Goal: Complete application form: Complete application form

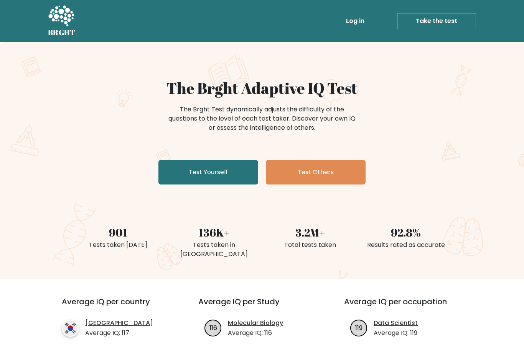
click at [225, 172] on link "Test Yourself" at bounding box center [208, 172] width 100 height 25
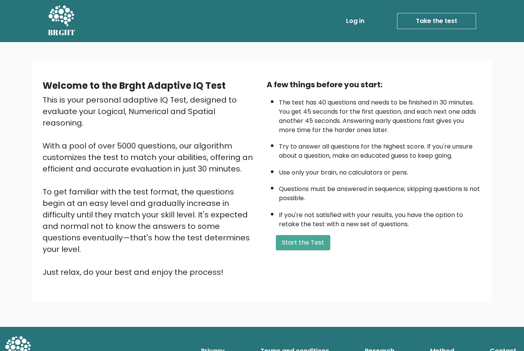
click at [308, 251] on button "Start the Test" at bounding box center [303, 242] width 54 height 15
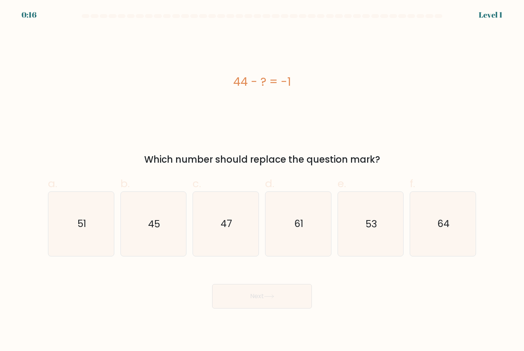
scroll to position [23, 0]
click at [158, 200] on icon "45" at bounding box center [153, 224] width 64 height 64
click at [262, 181] on input "b. 45" at bounding box center [262, 178] width 0 height 5
radio input "true"
click at [268, 284] on button "Next" at bounding box center [262, 296] width 100 height 25
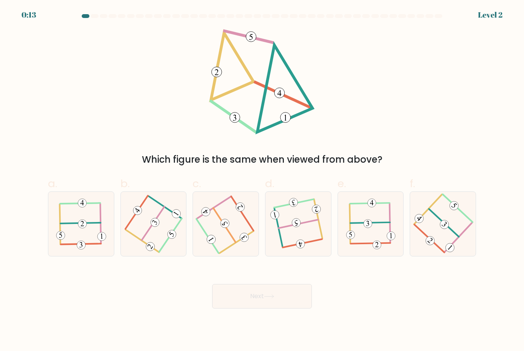
click at [315, 209] on icon at bounding box center [298, 224] width 51 height 51
click at [262, 181] on input "d." at bounding box center [262, 178] width 0 height 5
radio input "true"
click at [267, 287] on button "Next" at bounding box center [262, 296] width 100 height 25
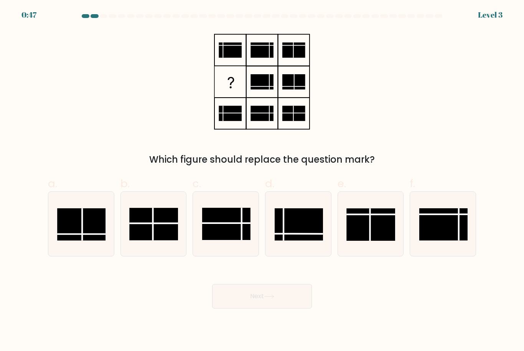
click at [80, 214] on rect at bounding box center [81, 225] width 48 height 32
click at [262, 181] on input "a." at bounding box center [262, 178] width 0 height 5
radio input "true"
click at [89, 210] on rect at bounding box center [81, 225] width 48 height 32
click at [262, 181] on input "a." at bounding box center [262, 178] width 0 height 5
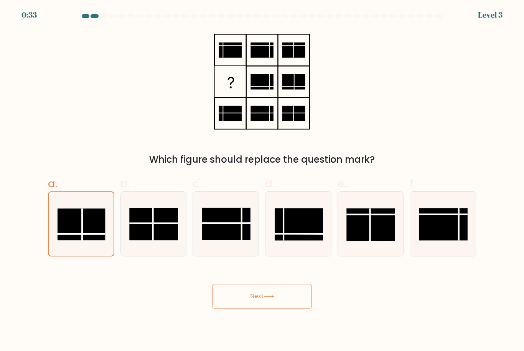
click at [300, 211] on rect at bounding box center [298, 225] width 48 height 32
click at [262, 181] on input "d." at bounding box center [262, 178] width 0 height 5
radio input "true"
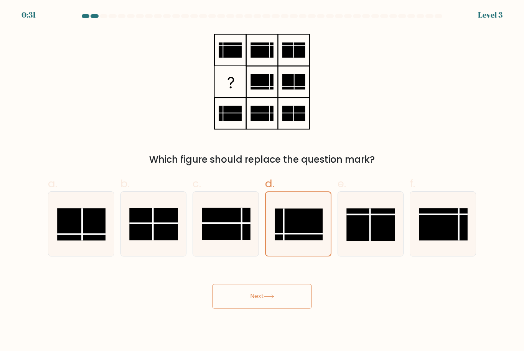
click at [277, 284] on button "Next" at bounding box center [262, 296] width 100 height 25
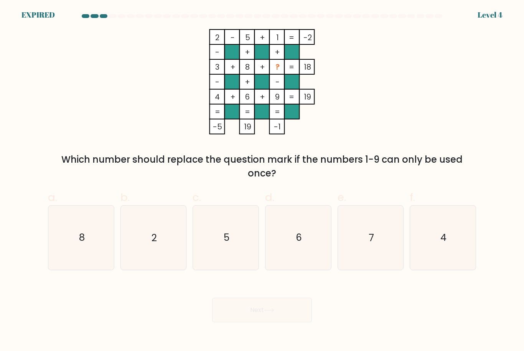
scroll to position [24, 0]
click at [371, 232] on text "7" at bounding box center [370, 238] width 5 height 13
click at [262, 181] on input "e. 7" at bounding box center [262, 178] width 0 height 5
radio input "true"
click at [374, 218] on icon "7" at bounding box center [369, 237] width 63 height 63
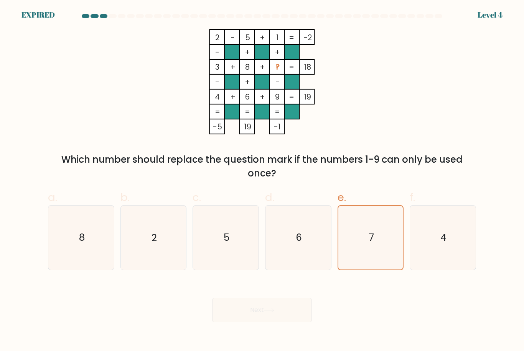
click at [262, 181] on input "e. 7" at bounding box center [262, 178] width 0 height 5
click at [284, 291] on div "Next" at bounding box center [261, 301] width 437 height 43
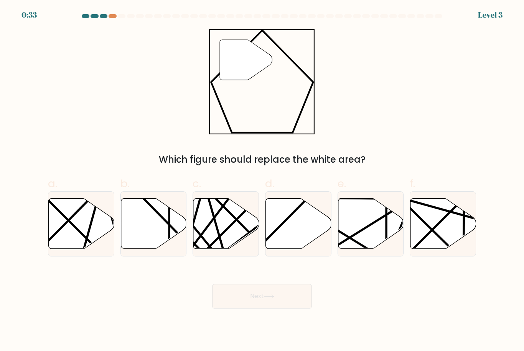
click at [302, 227] on icon at bounding box center [299, 224] width 66 height 50
click at [262, 181] on input "d." at bounding box center [262, 178] width 0 height 5
radio input "true"
click at [280, 305] on button "Next" at bounding box center [262, 296] width 100 height 25
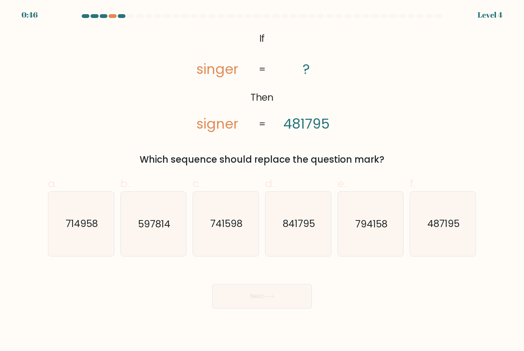
click at [165, 231] on text "597814" at bounding box center [154, 224] width 32 height 13
click at [262, 181] on input "b. 597814" at bounding box center [262, 178] width 0 height 5
radio input "true"
click at [164, 231] on text "597814" at bounding box center [154, 224] width 32 height 13
click at [262, 181] on input "b. 597814" at bounding box center [262, 178] width 0 height 5
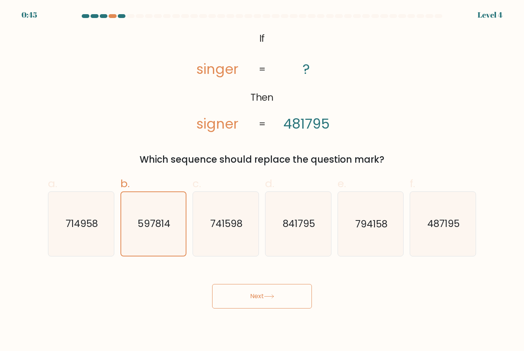
click at [270, 309] on button "Next" at bounding box center [262, 296] width 100 height 25
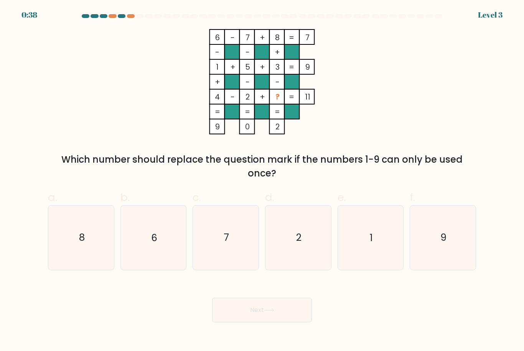
click at [446, 245] on text "9" at bounding box center [443, 238] width 6 height 13
click at [262, 181] on input "f. 9" at bounding box center [262, 178] width 0 height 5
radio input "true"
click at [267, 320] on button "Next" at bounding box center [262, 310] width 100 height 25
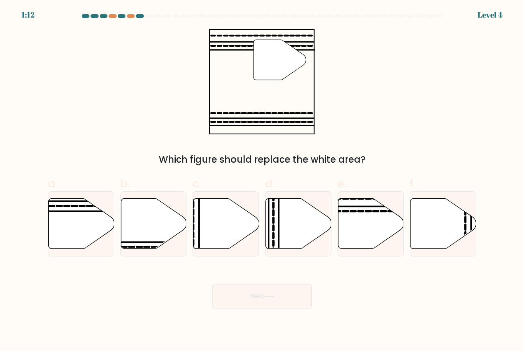
click at [78, 230] on icon at bounding box center [82, 224] width 66 height 50
click at [262, 181] on input "a." at bounding box center [262, 178] width 0 height 5
radio input "true"
click at [286, 308] on button "Next" at bounding box center [262, 296] width 100 height 25
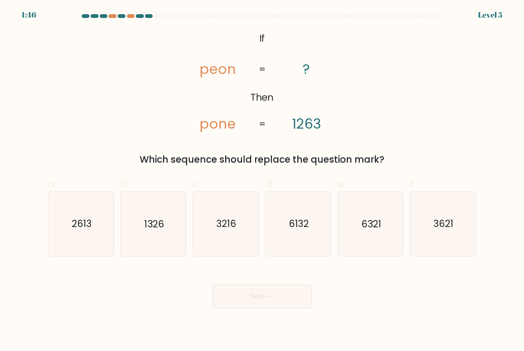
click at [446, 231] on text "3621" at bounding box center [443, 224] width 20 height 13
click at [262, 181] on input "f. 3621" at bounding box center [262, 178] width 0 height 5
radio input "true"
click at [278, 301] on button "Next" at bounding box center [262, 296] width 100 height 25
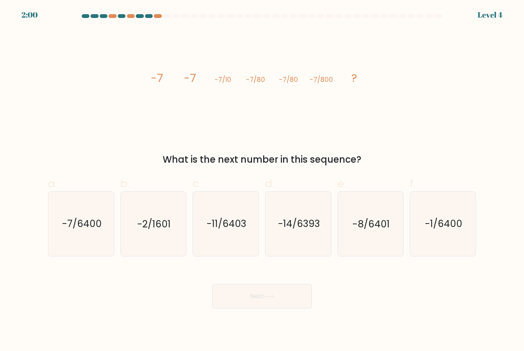
click at [75, 231] on text "-7/6400" at bounding box center [81, 224] width 39 height 13
click at [262, 181] on input "a. -7/6400" at bounding box center [262, 178] width 0 height 5
radio input "true"
click at [272, 295] on icon at bounding box center [269, 297] width 10 height 4
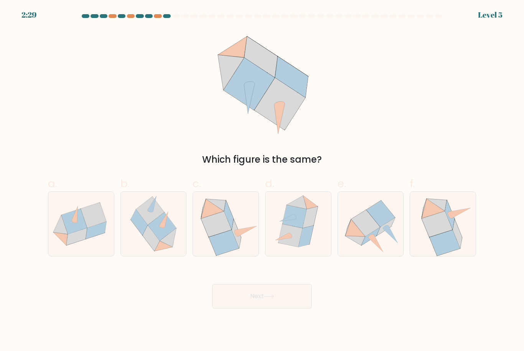
click at [304, 226] on icon at bounding box center [305, 236] width 15 height 21
click at [262, 181] on input "d." at bounding box center [262, 178] width 0 height 5
radio input "true"
click at [290, 284] on button "Next" at bounding box center [262, 296] width 100 height 25
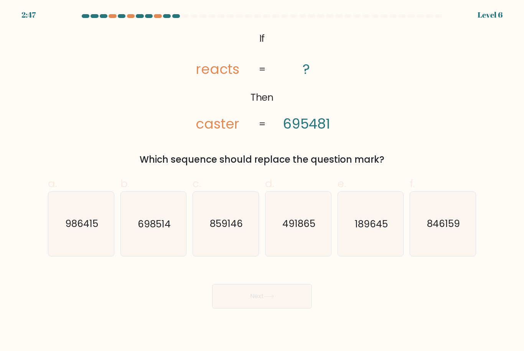
click at [378, 218] on text "189645" at bounding box center [371, 224] width 33 height 13
click at [262, 181] on input "e. 189645" at bounding box center [262, 178] width 0 height 5
radio input "true"
click at [279, 284] on button "Next" at bounding box center [262, 296] width 100 height 25
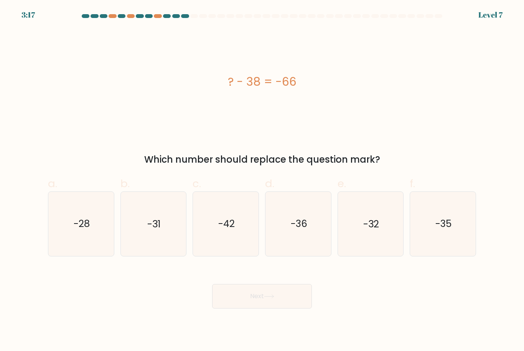
click at [86, 218] on text "-28" at bounding box center [82, 224] width 16 height 13
click at [262, 181] on input "a. -28" at bounding box center [262, 178] width 0 height 5
radio input "true"
click at [277, 284] on button "Next" at bounding box center [262, 296] width 100 height 25
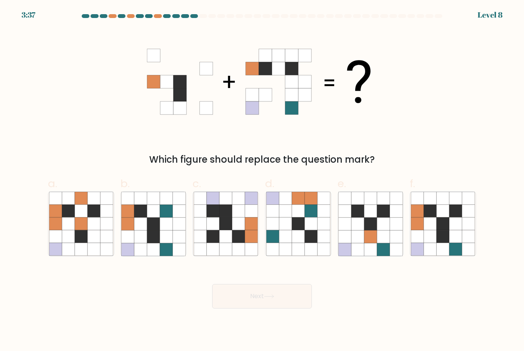
click at [84, 218] on icon at bounding box center [81, 224] width 13 height 13
click at [262, 181] on input "a." at bounding box center [262, 178] width 0 height 5
radio input "true"
click at [452, 231] on icon at bounding box center [455, 237] width 13 height 13
click at [262, 181] on input "f." at bounding box center [262, 178] width 0 height 5
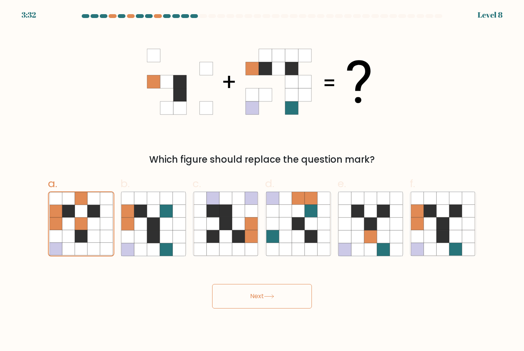
radio input "true"
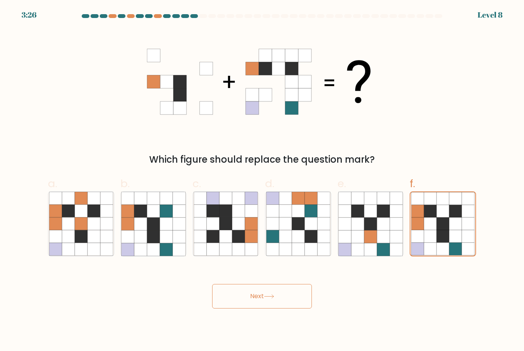
click at [281, 284] on button "Next" at bounding box center [262, 296] width 100 height 25
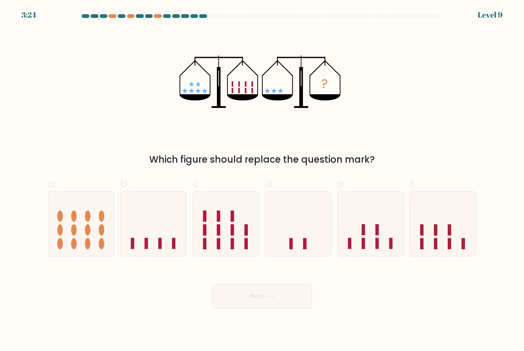
click at [303, 238] on rect at bounding box center [304, 243] width 3 height 11
click at [262, 181] on input "d." at bounding box center [262, 178] width 0 height 5
radio input "true"
click at [285, 284] on button "Next" at bounding box center [262, 296] width 100 height 25
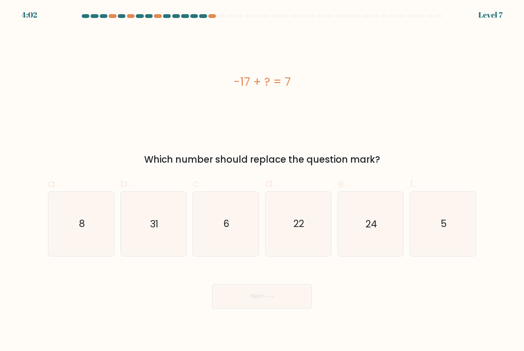
click at [374, 218] on text "24" at bounding box center [370, 224] width 11 height 13
click at [262, 181] on input "e. 24" at bounding box center [262, 178] width 0 height 5
radio input "true"
click at [285, 284] on button "Next" at bounding box center [262, 296] width 100 height 25
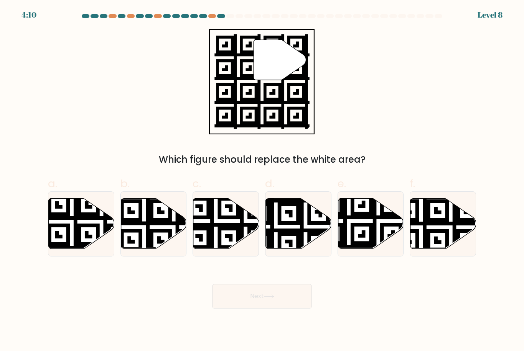
click at [369, 215] on icon at bounding box center [348, 251] width 119 height 119
click at [262, 181] on input "e." at bounding box center [262, 178] width 0 height 5
radio input "true"
click at [279, 288] on button "Next" at bounding box center [262, 296] width 100 height 25
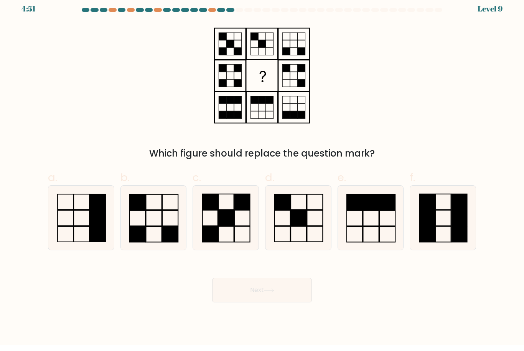
scroll to position [0, 0]
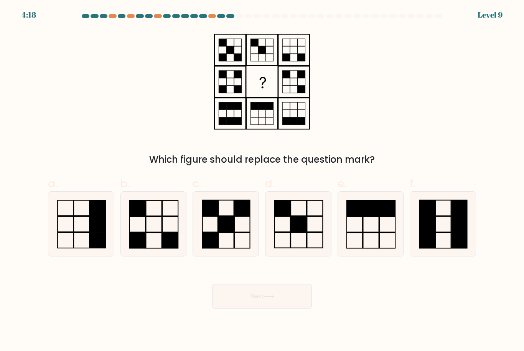
click at [151, 237] on icon at bounding box center [153, 224] width 64 height 64
click at [262, 181] on input "b." at bounding box center [262, 178] width 0 height 5
radio input "true"
click at [274, 299] on icon at bounding box center [269, 297] width 10 height 4
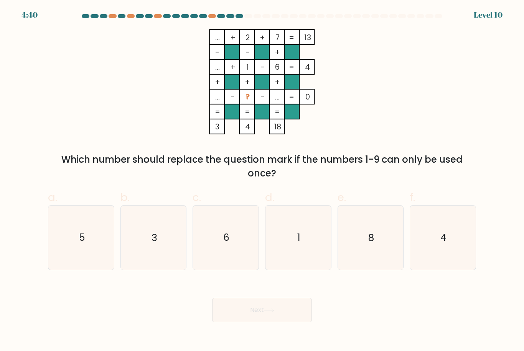
click at [156, 245] on text "3" at bounding box center [153, 238] width 5 height 13
click at [262, 181] on input "b. 3" at bounding box center [262, 178] width 0 height 5
radio input "true"
click at [273, 313] on icon at bounding box center [269, 311] width 10 height 4
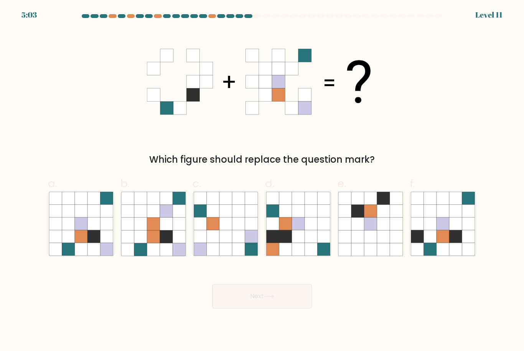
click at [94, 238] on icon at bounding box center [93, 237] width 13 height 13
click at [262, 181] on input "a." at bounding box center [262, 178] width 0 height 5
radio input "true"
click at [261, 309] on button "Next" at bounding box center [262, 296] width 100 height 25
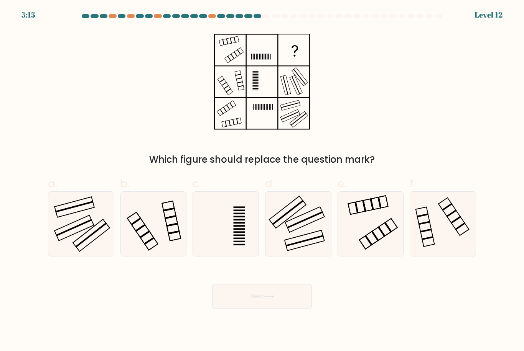
click at [306, 226] on icon at bounding box center [298, 224] width 64 height 64
click at [262, 181] on input "d." at bounding box center [262, 178] width 0 height 5
radio input "true"
click at [289, 302] on button "Next" at bounding box center [262, 296] width 100 height 25
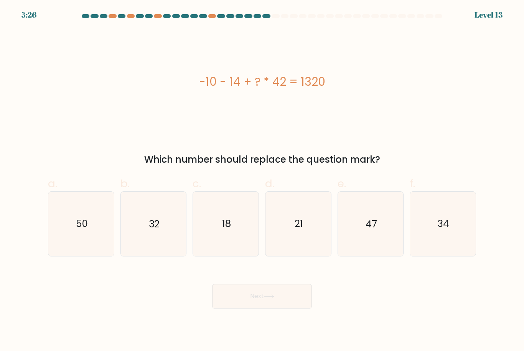
click at [438, 223] on icon "34" at bounding box center [442, 224] width 64 height 64
click at [262, 181] on input "f. 34" at bounding box center [262, 178] width 0 height 5
radio input "true"
click at [284, 302] on button "Next" at bounding box center [262, 296] width 100 height 25
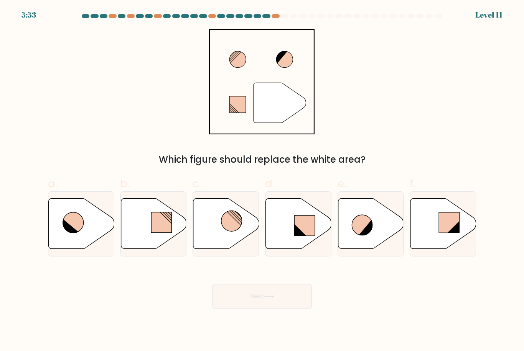
click at [301, 233] on rect at bounding box center [304, 226] width 21 height 20
click at [262, 181] on input "d." at bounding box center [262, 178] width 0 height 5
radio input "true"
click at [281, 302] on button "Next" at bounding box center [262, 296] width 100 height 25
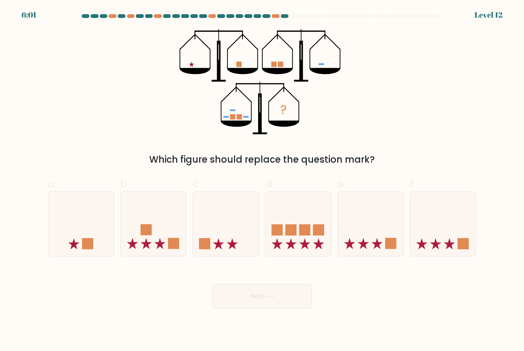
click at [160, 244] on icon at bounding box center [154, 224] width 66 height 54
click at [262, 181] on input "b." at bounding box center [262, 178] width 0 height 5
radio input "true"
click at [261, 294] on button "Next" at bounding box center [262, 296] width 100 height 25
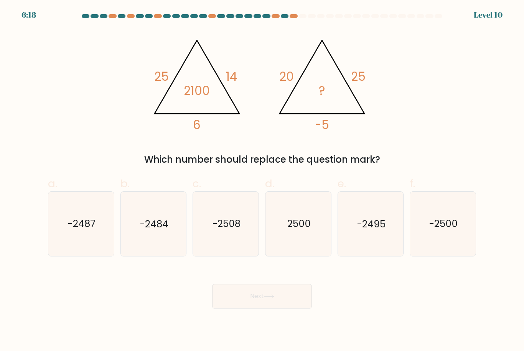
click at [445, 223] on icon "-2500" at bounding box center [442, 224] width 64 height 64
click at [262, 181] on input "f. -2500" at bounding box center [262, 178] width 0 height 5
radio input "true"
click at [281, 309] on button "Next" at bounding box center [262, 296] width 100 height 25
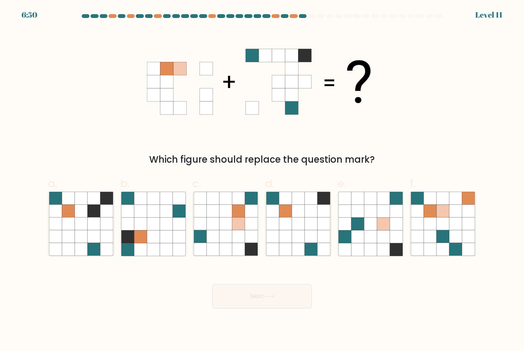
click at [440, 230] on icon at bounding box center [442, 224] width 13 height 13
click at [262, 181] on input "f." at bounding box center [262, 178] width 0 height 5
radio input "true"
click at [287, 303] on button "Next" at bounding box center [262, 296] width 100 height 25
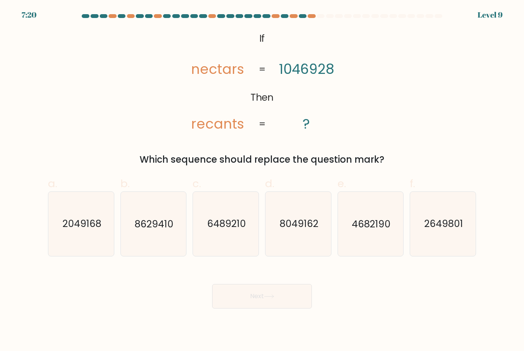
click at [157, 241] on icon "8629410" at bounding box center [153, 224] width 64 height 64
click at [262, 181] on input "b. 8629410" at bounding box center [262, 178] width 0 height 5
radio input "true"
click at [266, 299] on icon at bounding box center [269, 297] width 10 height 4
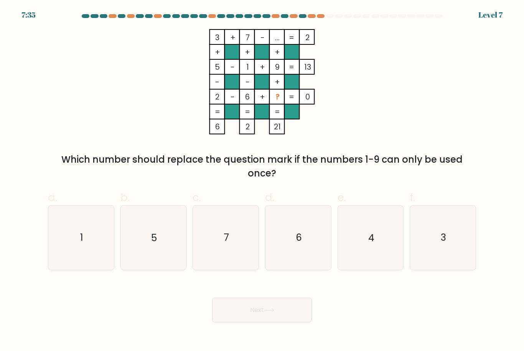
click at [381, 241] on icon "4" at bounding box center [370, 238] width 64 height 64
click at [262, 181] on input "e. 4" at bounding box center [262, 178] width 0 height 5
radio input "true"
click at [288, 311] on button "Next" at bounding box center [262, 310] width 100 height 25
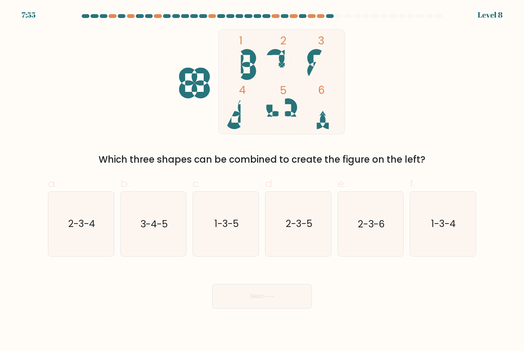
click at [447, 231] on text "1-3-4" at bounding box center [443, 224] width 25 height 13
click at [262, 181] on input "f. 1-3-4" at bounding box center [262, 178] width 0 height 5
radio input "true"
click at [280, 306] on button "Next" at bounding box center [262, 296] width 100 height 25
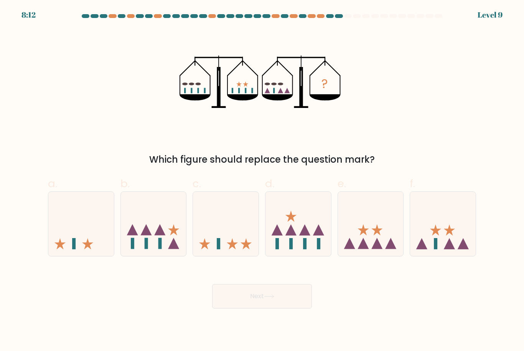
click at [435, 249] on rect at bounding box center [434, 243] width 3 height 11
click at [262, 181] on input "f." at bounding box center [262, 178] width 0 height 5
radio input "true"
click at [289, 304] on button "Next" at bounding box center [262, 296] width 100 height 25
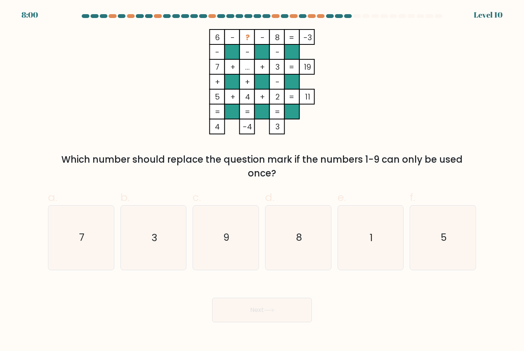
click at [365, 248] on icon "1" at bounding box center [370, 238] width 64 height 64
click at [262, 181] on input "e. 1" at bounding box center [262, 178] width 0 height 5
radio input "true"
click at [281, 313] on button "Next" at bounding box center [262, 310] width 100 height 25
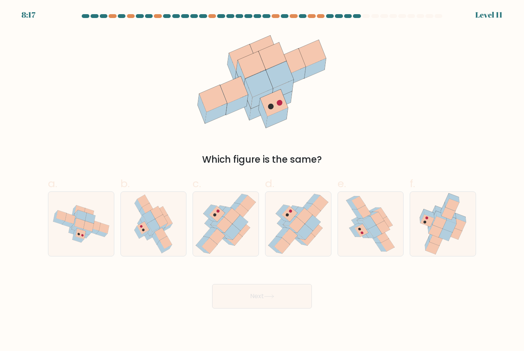
click at [368, 229] on icon at bounding box center [369, 223] width 14 height 13
click at [262, 181] on input "e." at bounding box center [262, 178] width 0 height 5
radio input "true"
click at [282, 304] on button "Next" at bounding box center [262, 296] width 100 height 25
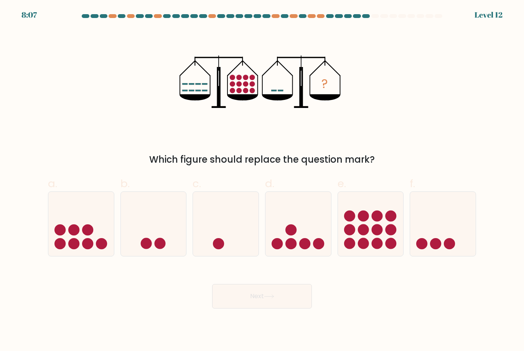
click at [442, 239] on icon at bounding box center [443, 224] width 66 height 54
click at [262, 181] on input "f." at bounding box center [262, 178] width 0 height 5
radio input "true"
click at [281, 302] on button "Next" at bounding box center [262, 296] width 100 height 25
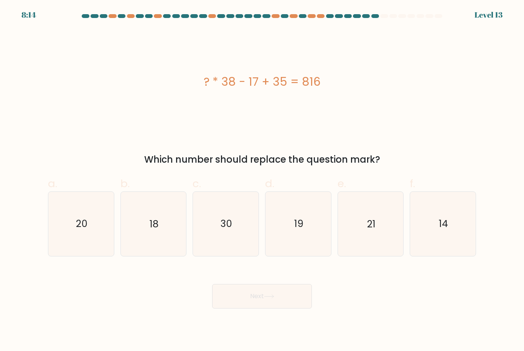
click at [377, 238] on icon "21" at bounding box center [370, 224] width 64 height 64
click at [262, 181] on input "e. 21" at bounding box center [262, 178] width 0 height 5
radio input "true"
click at [283, 305] on button "Next" at bounding box center [262, 296] width 100 height 25
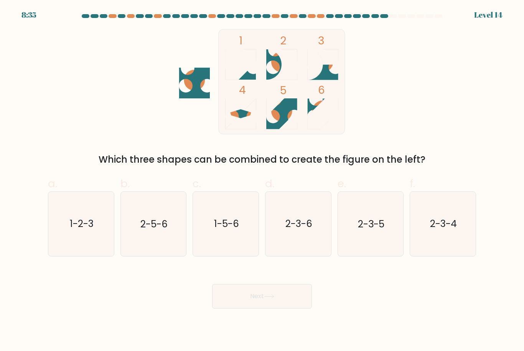
click at [366, 229] on text "2-3-5" at bounding box center [371, 224] width 26 height 13
click at [262, 181] on input "e. 2-3-5" at bounding box center [262, 178] width 0 height 5
radio input "true"
click at [282, 304] on button "Next" at bounding box center [262, 296] width 100 height 25
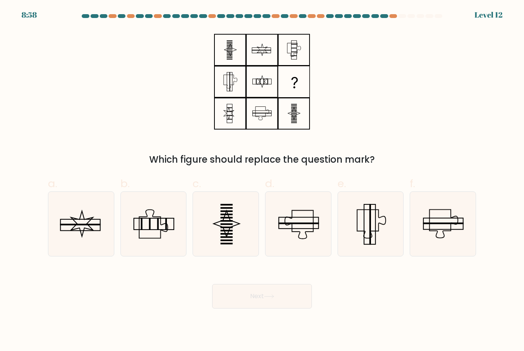
click at [158, 230] on rect at bounding box center [158, 224] width 2 height 12
click at [262, 181] on input "b." at bounding box center [262, 178] width 0 height 5
radio input "true"
click at [275, 299] on button "Next" at bounding box center [262, 296] width 100 height 25
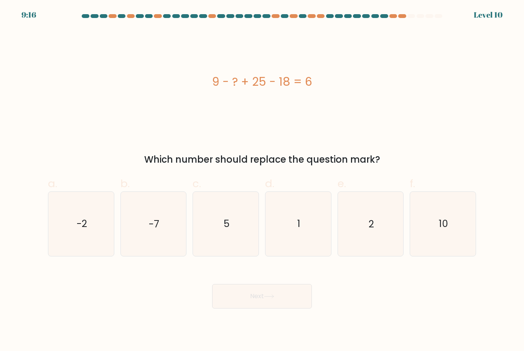
click at [450, 235] on icon "10" at bounding box center [442, 224] width 64 height 64
click at [262, 181] on input "f. 10" at bounding box center [262, 178] width 0 height 5
radio input "true"
click at [288, 304] on button "Next" at bounding box center [262, 296] width 100 height 25
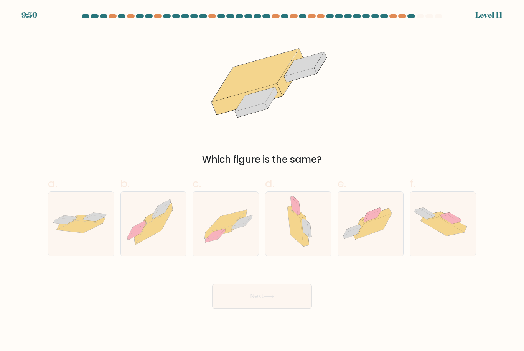
click at [89, 224] on icon at bounding box center [91, 219] width 30 height 8
click at [262, 181] on input "a." at bounding box center [262, 178] width 0 height 5
radio input "true"
click at [273, 295] on icon at bounding box center [268, 296] width 9 height 3
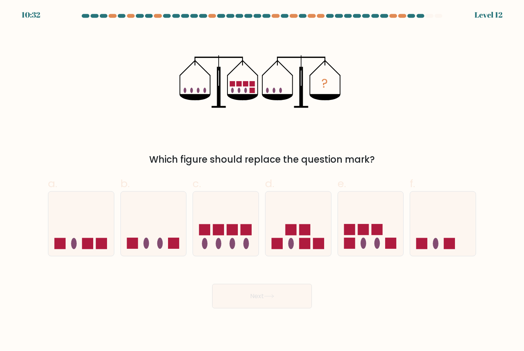
scroll to position [0, 0]
click at [300, 245] on icon at bounding box center [298, 224] width 66 height 54
click at [262, 181] on input "d." at bounding box center [262, 178] width 0 height 5
radio input "true"
click at [289, 302] on button "Next" at bounding box center [262, 296] width 100 height 25
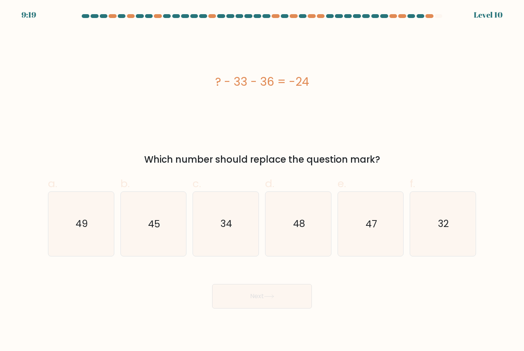
click at [159, 231] on text "45" at bounding box center [154, 224] width 12 height 13
click at [262, 181] on input "b. 45" at bounding box center [262, 178] width 0 height 5
radio input "true"
click at [273, 299] on icon at bounding box center [268, 296] width 9 height 3
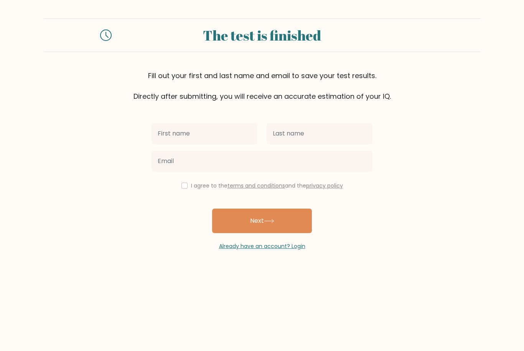
click at [213, 136] on input "text" at bounding box center [204, 133] width 106 height 21
type input "Br"
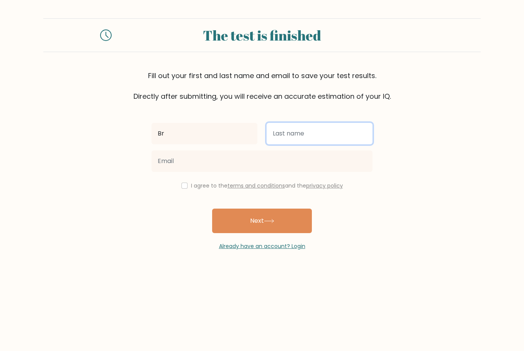
click at [312, 133] on input "text" at bounding box center [319, 133] width 106 height 21
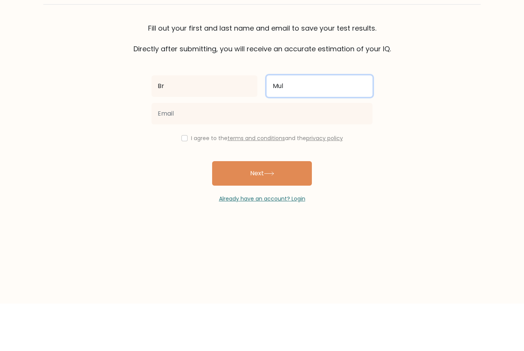
type input "Mul"
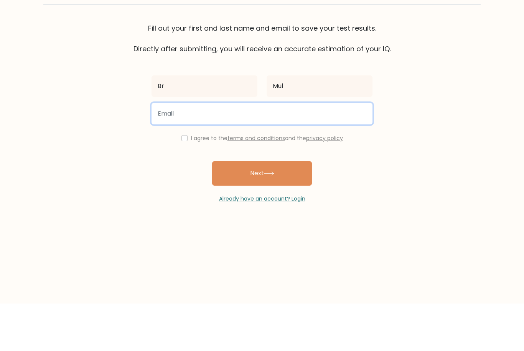
click at [236, 151] on input "email" at bounding box center [261, 161] width 221 height 21
type input "[EMAIL_ADDRESS][DOMAIN_NAME]"
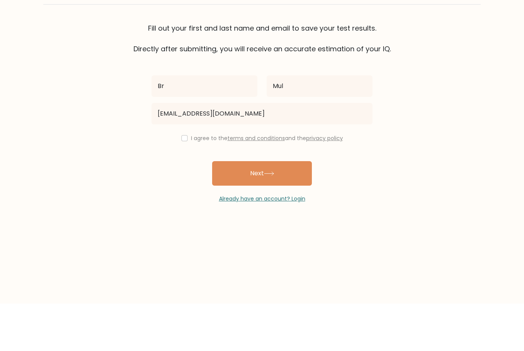
click at [412, 115] on form "The test is finished Fill out your first and last name and email to save your t…" at bounding box center [262, 134] width 524 height 232
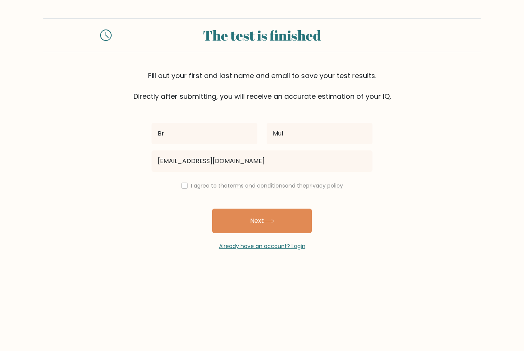
click at [184, 183] on input "checkbox" at bounding box center [184, 186] width 6 height 6
checkbox input "true"
click at [264, 209] on button "Next" at bounding box center [262, 221] width 100 height 25
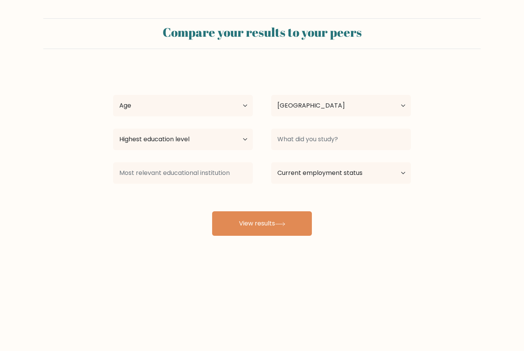
select select "US"
click at [245, 103] on select "Age Under 18 years old 18-24 years old 25-34 years old 35-44 years old 45-54 ye…" at bounding box center [183, 105] width 140 height 21
select select "45_54"
click at [239, 146] on select "Highest education level No schooling Primary Lower Secondary Upper Secondary Oc…" at bounding box center [183, 139] width 140 height 21
select select "primary"
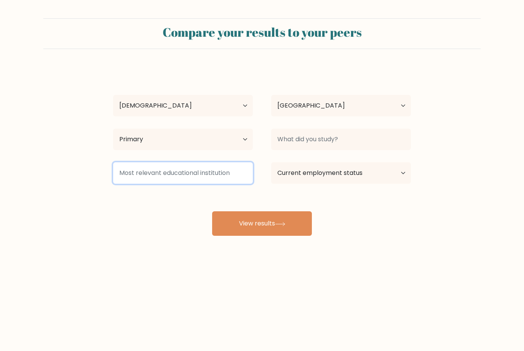
click at [224, 177] on input at bounding box center [183, 173] width 140 height 21
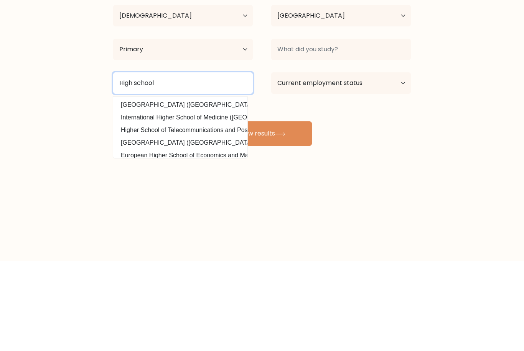
type input "High school"
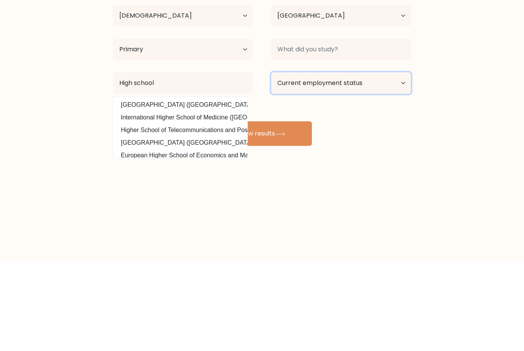
click at [405, 163] on select "Current employment status Employed Student Retired Other / prefer not to answer" at bounding box center [341, 173] width 140 height 21
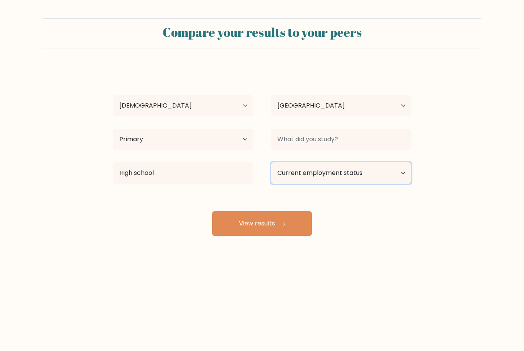
select select "other"
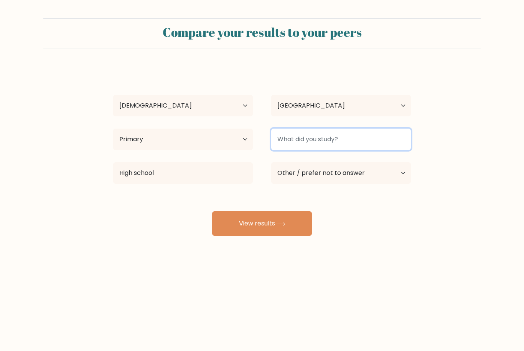
click at [361, 129] on input at bounding box center [341, 139] width 140 height 21
type input "Nothing"
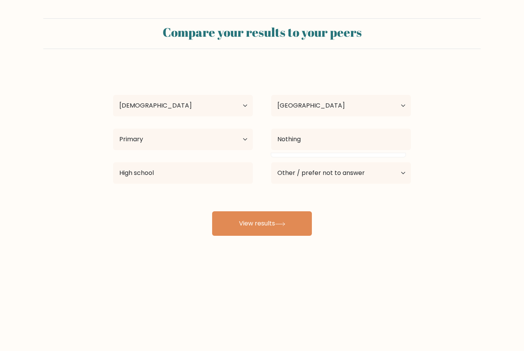
click at [448, 99] on form "Compare your results to your peers Br Mul Age Under 18 years old 18-24 years ol…" at bounding box center [262, 127] width 524 height 218
click at [271, 212] on button "View results" at bounding box center [262, 224] width 100 height 25
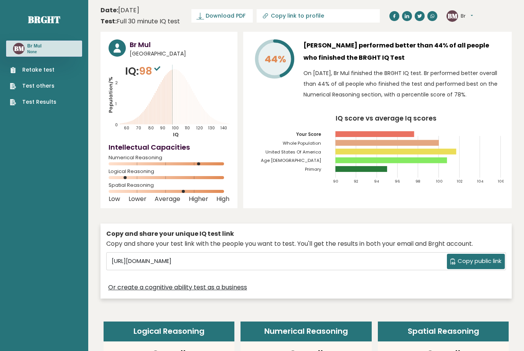
click at [43, 98] on link "Test Results" at bounding box center [33, 102] width 46 height 8
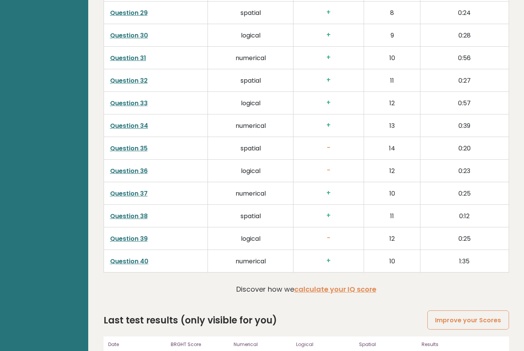
scroll to position [1605, 0]
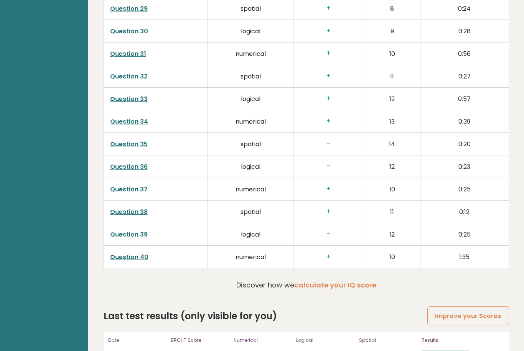
click at [442, 351] on link "View results" at bounding box center [445, 356] width 48 height 10
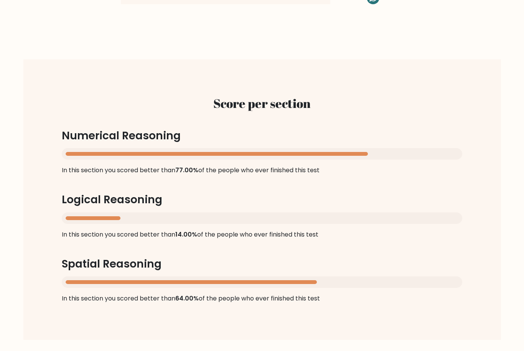
scroll to position [668, 0]
